Goal: Find specific page/section

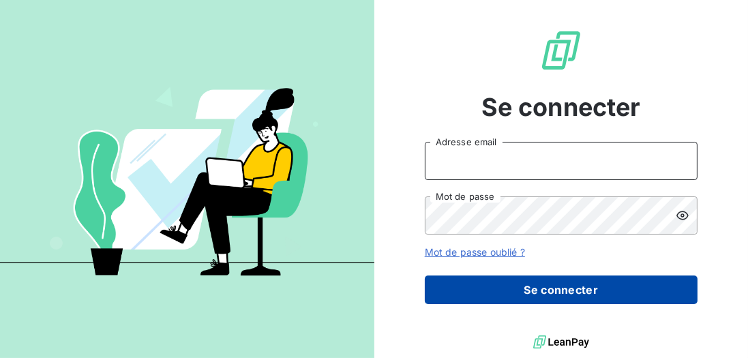
type input "mrakotobe@cfa-afia.fr"
click at [586, 293] on button "Se connecter" at bounding box center [561, 290] width 273 height 29
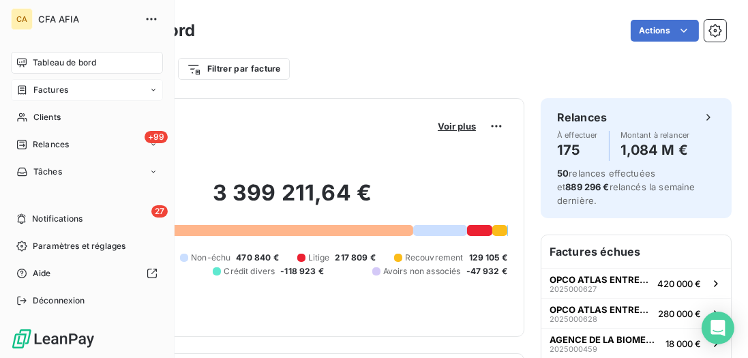
click at [53, 88] on span "Factures" at bounding box center [50, 90] width 35 height 12
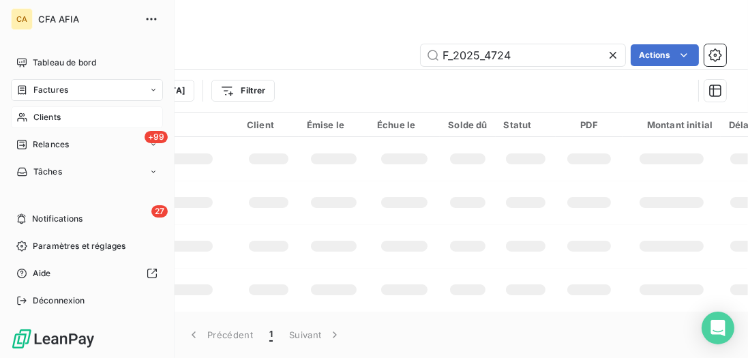
click at [29, 113] on div "Clients" at bounding box center [87, 117] width 152 height 22
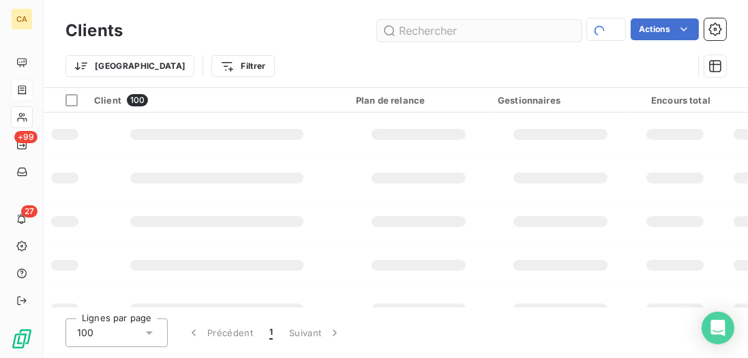
click at [433, 29] on input "text" at bounding box center [479, 31] width 205 height 22
type input "docaposte"
